Goal: Task Accomplishment & Management: Manage account settings

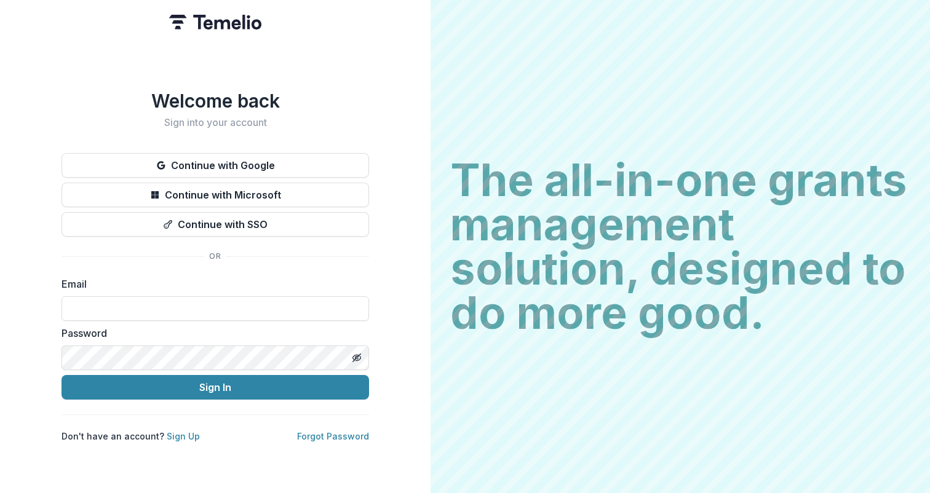
type input "**********"
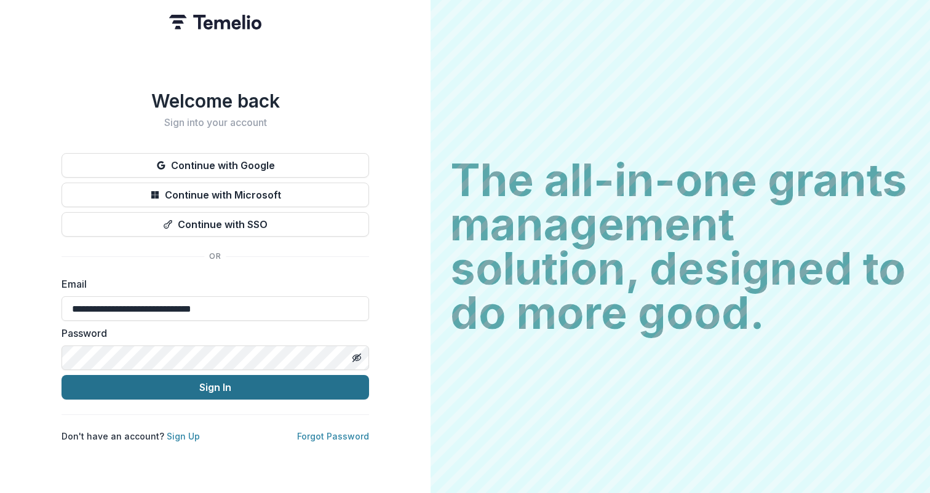
click at [239, 382] on button "Sign In" at bounding box center [214, 387] width 307 height 25
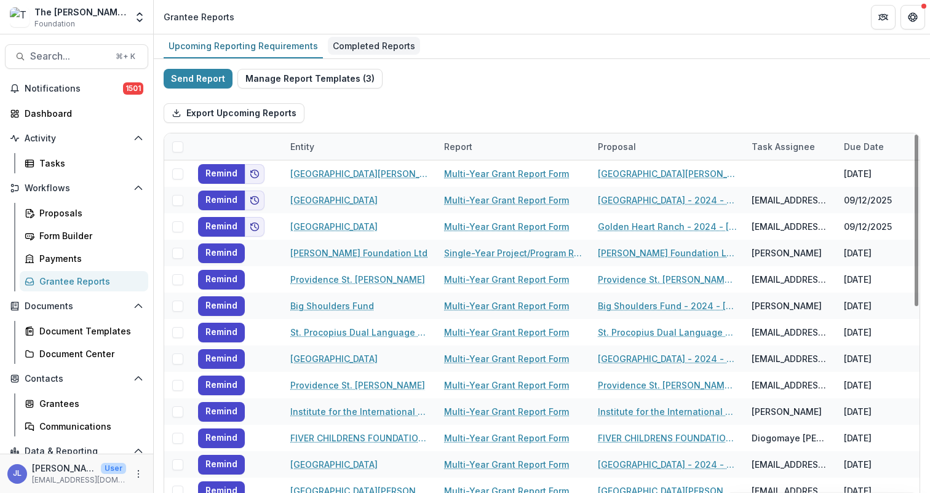
click at [391, 45] on div "Completed Reports" at bounding box center [374, 46] width 92 height 18
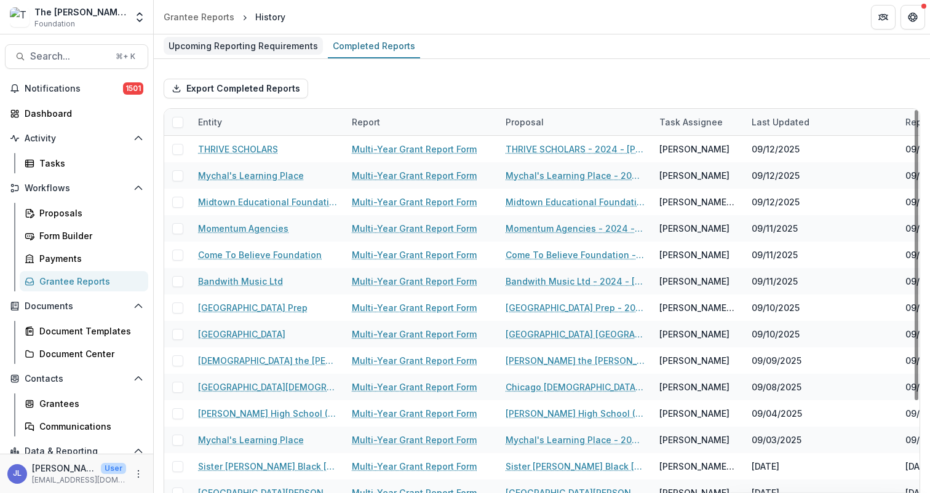
click at [286, 51] on div "Upcoming Reporting Requirements" at bounding box center [243, 46] width 159 height 18
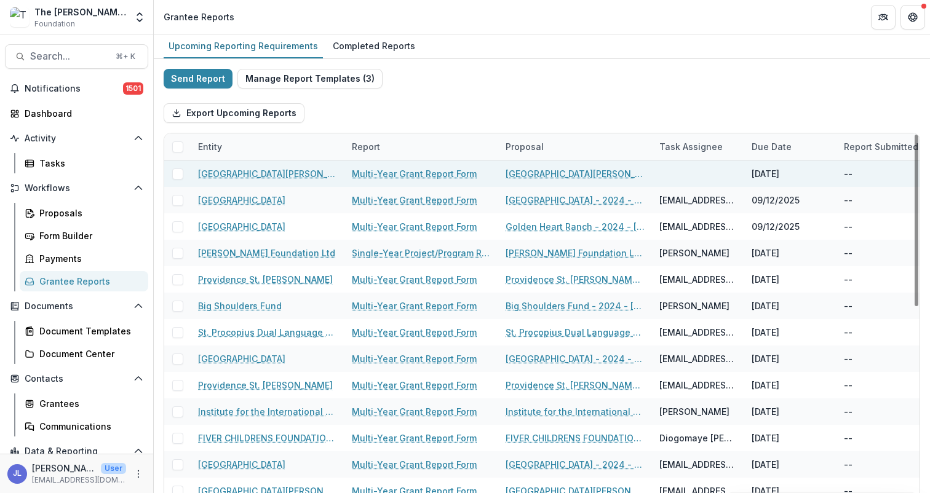
click at [179, 175] on span at bounding box center [177, 173] width 11 height 11
click at [180, 173] on polyline at bounding box center [178, 174] width 6 height 5
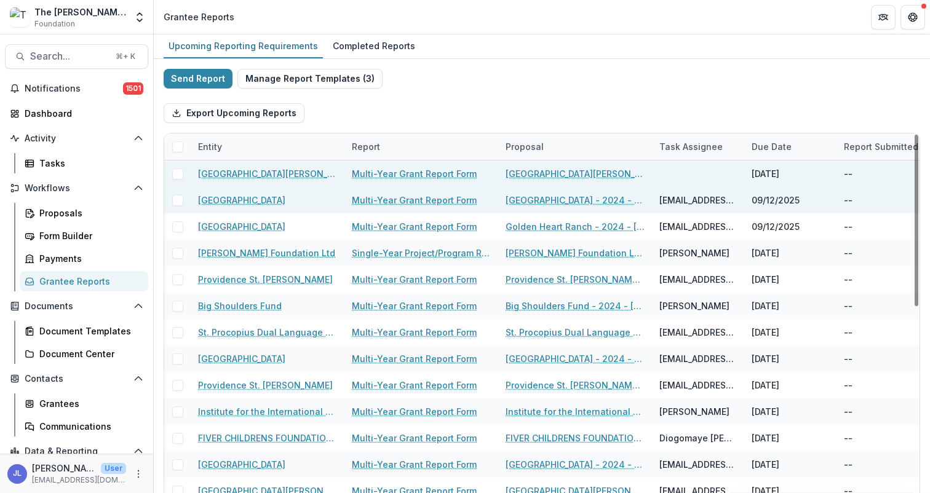
click at [176, 196] on span at bounding box center [177, 200] width 11 height 11
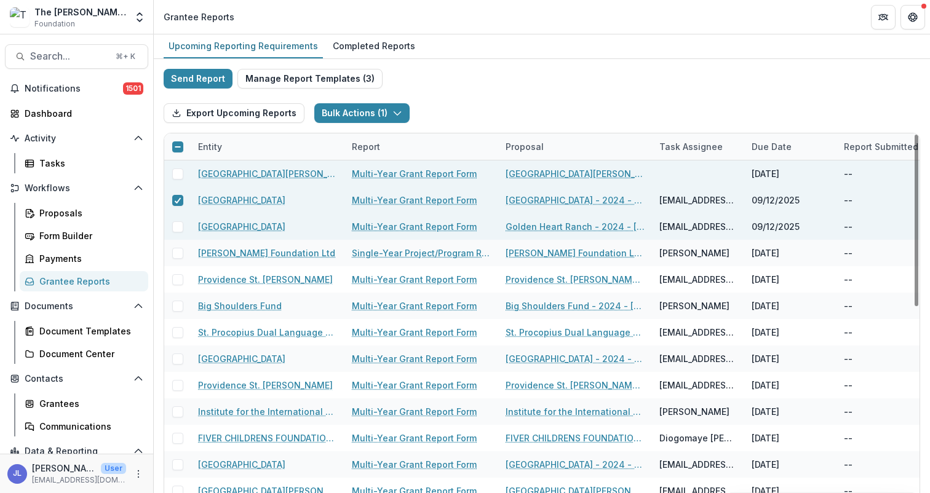
click at [176, 227] on span at bounding box center [177, 226] width 11 height 11
click at [357, 49] on div "Completed Reports" at bounding box center [374, 46] width 92 height 18
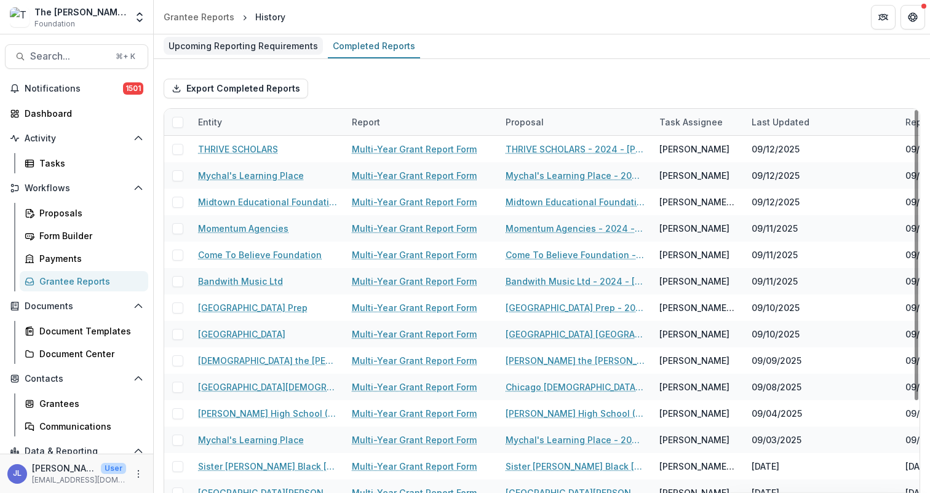
click at [282, 49] on div "Upcoming Reporting Requirements" at bounding box center [243, 46] width 159 height 18
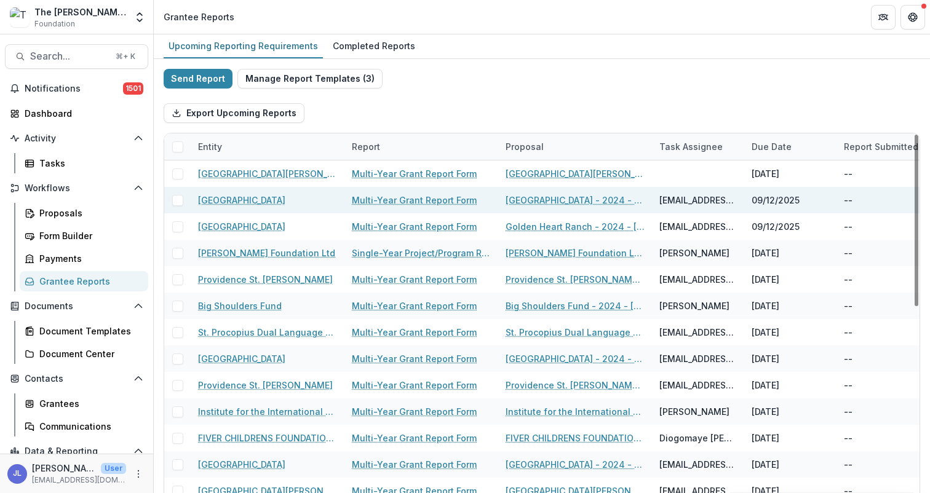
click at [176, 201] on span at bounding box center [177, 200] width 11 height 11
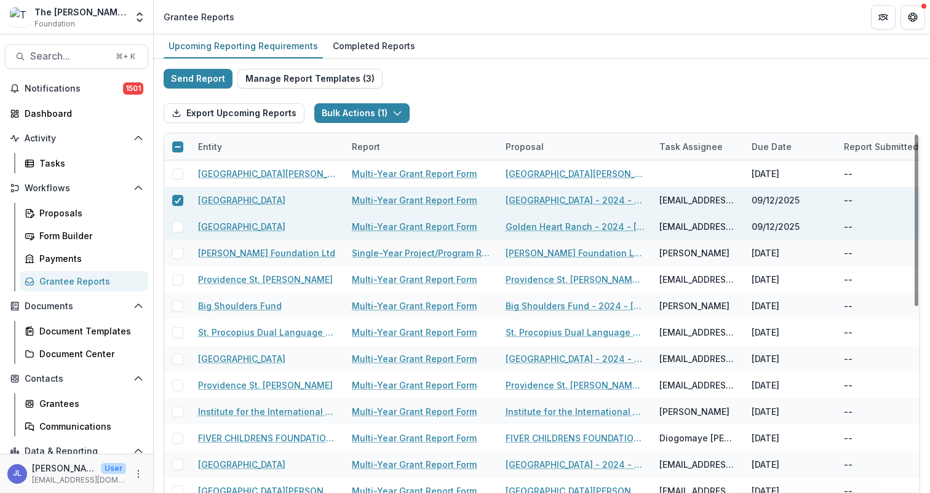
click at [181, 222] on span at bounding box center [177, 226] width 11 height 11
click at [394, 113] on icon "button" at bounding box center [399, 113] width 10 height 10
click at [175, 199] on icon at bounding box center [177, 200] width 7 height 6
click at [176, 224] on icon at bounding box center [177, 227] width 7 height 6
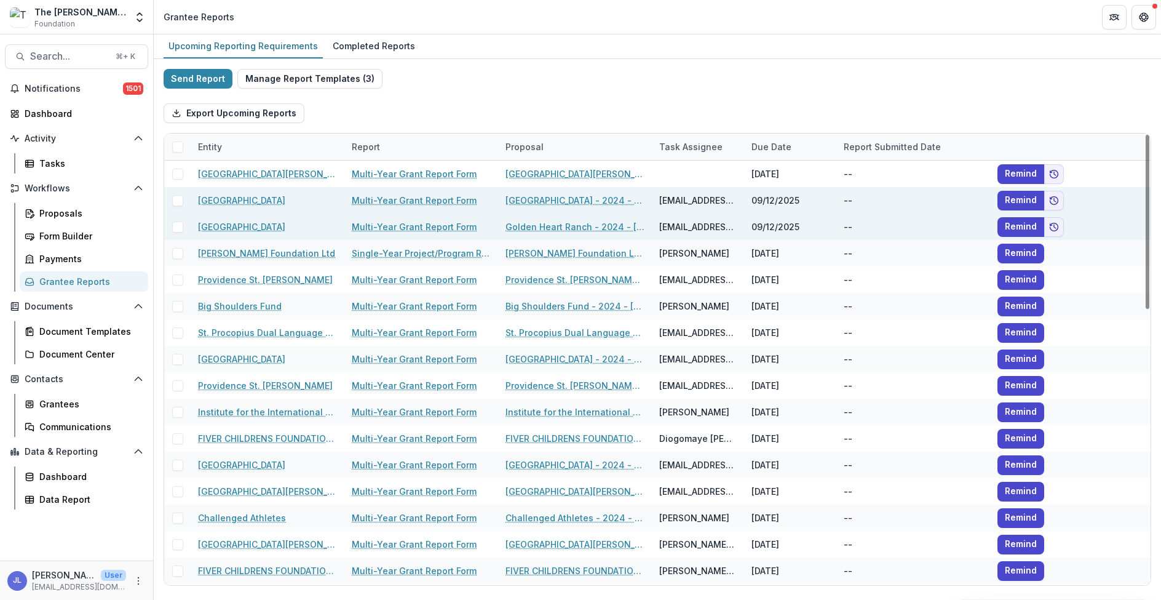
click at [178, 205] on span at bounding box center [177, 200] width 11 height 11
click at [176, 226] on span at bounding box center [177, 226] width 11 height 11
click at [929, 202] on button "Remind" at bounding box center [1020, 201] width 47 height 20
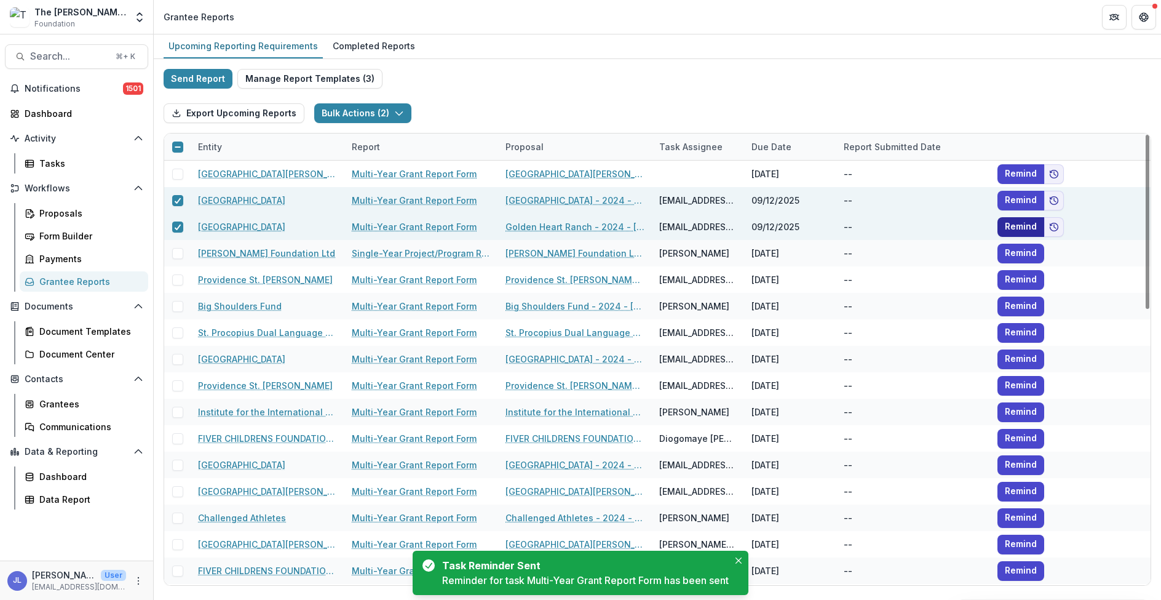
click at [929, 224] on button "Remind" at bounding box center [1020, 227] width 47 height 20
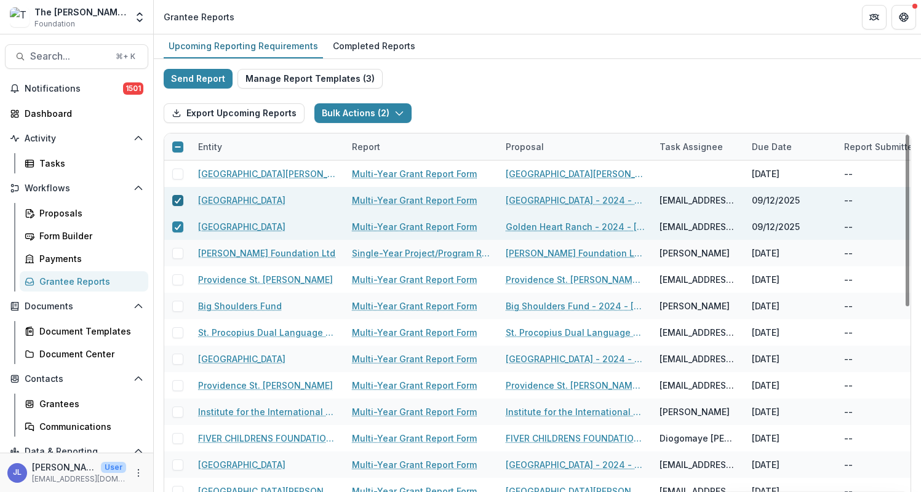
click at [180, 200] on icon at bounding box center [177, 200] width 7 height 6
click at [178, 226] on polyline at bounding box center [178, 226] width 6 height 5
